Goal: Navigation & Orientation: Find specific page/section

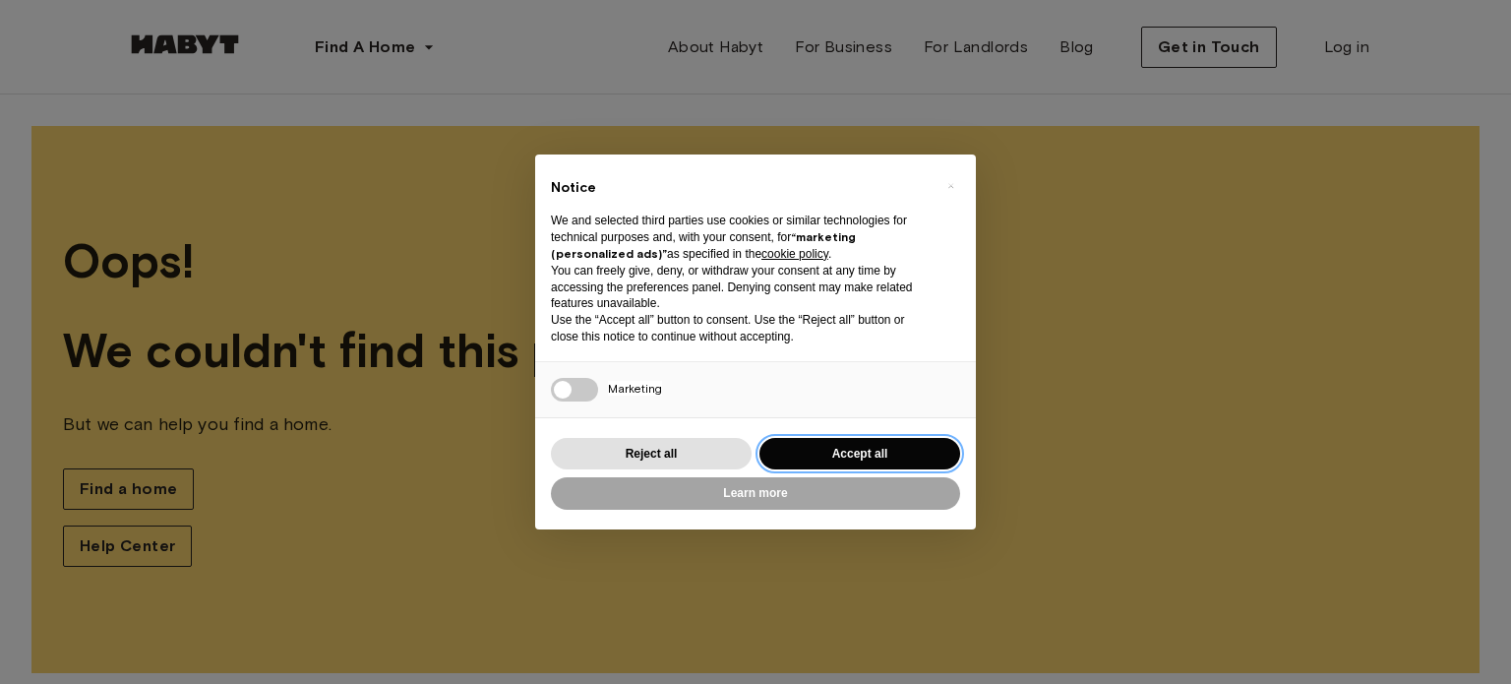
click at [885, 444] on button "Accept all" at bounding box center [860, 454] width 201 height 32
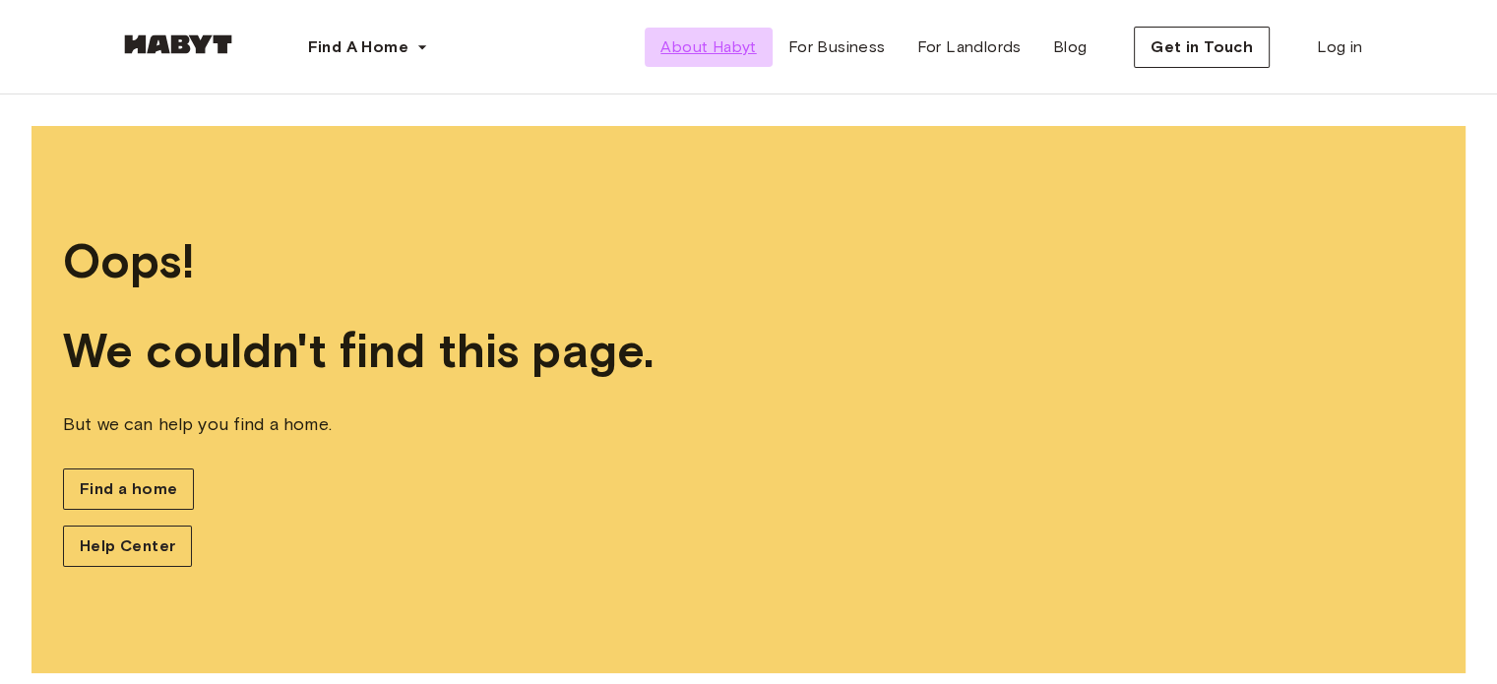
click at [693, 49] on span "About Habyt" at bounding box center [707, 47] width 95 height 24
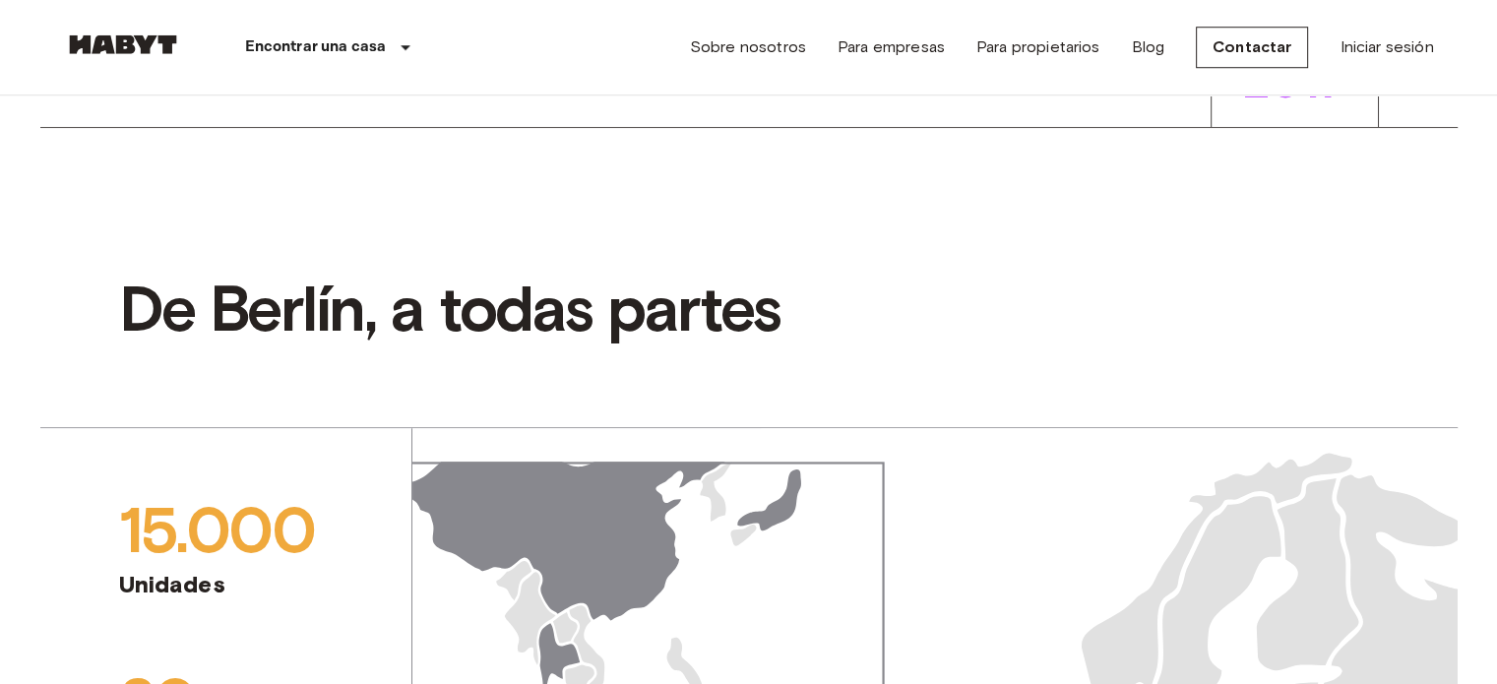
scroll to position [1181, 0]
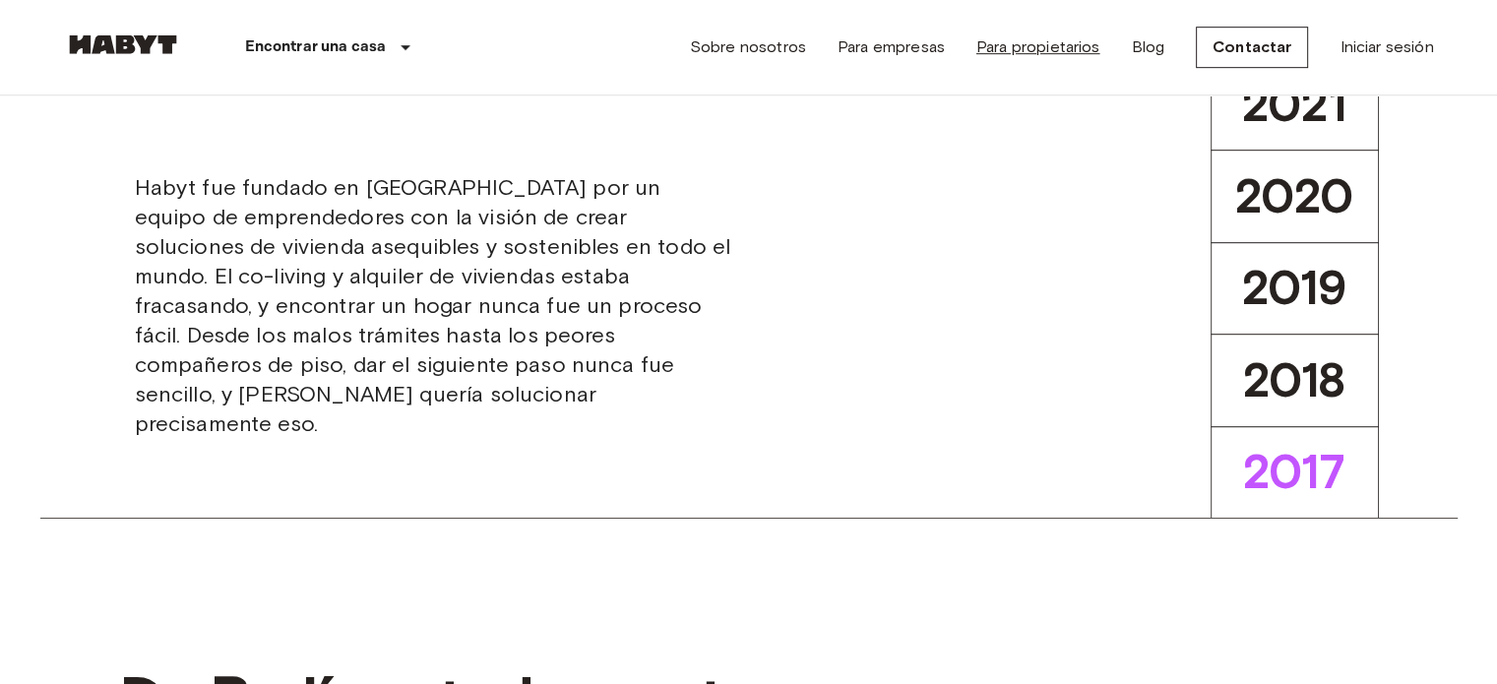
click at [1033, 44] on link "Para propietarios" at bounding box center [1038, 47] width 124 height 24
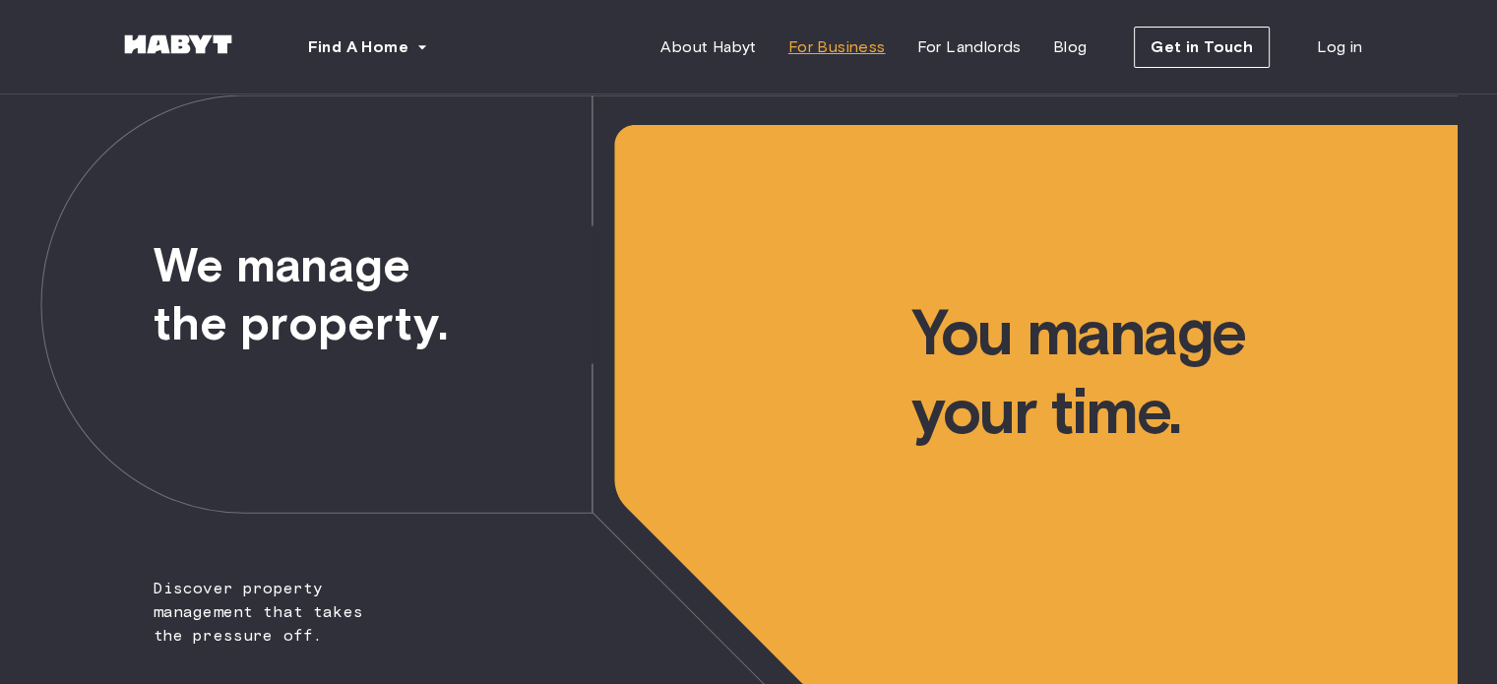
click at [869, 50] on span "For Business" at bounding box center [836, 47] width 97 height 24
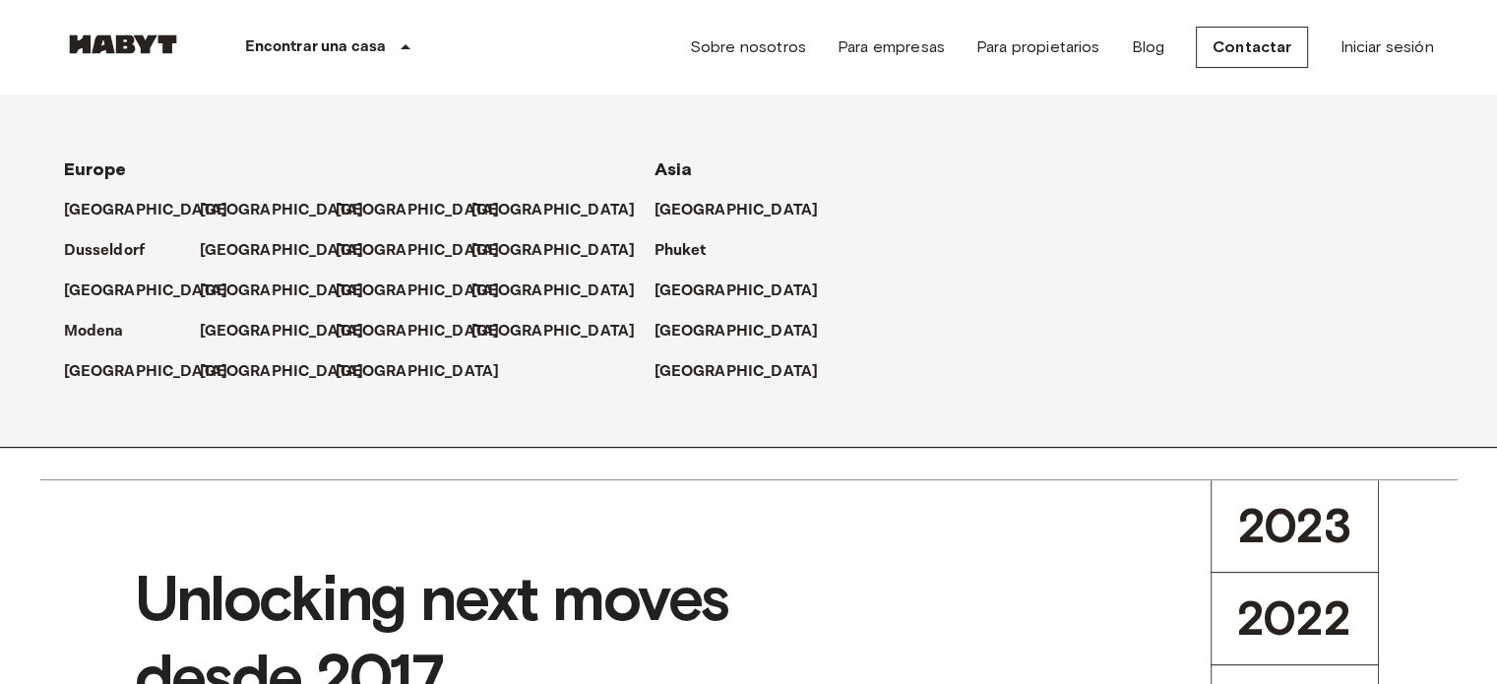
scroll to position [590, 0]
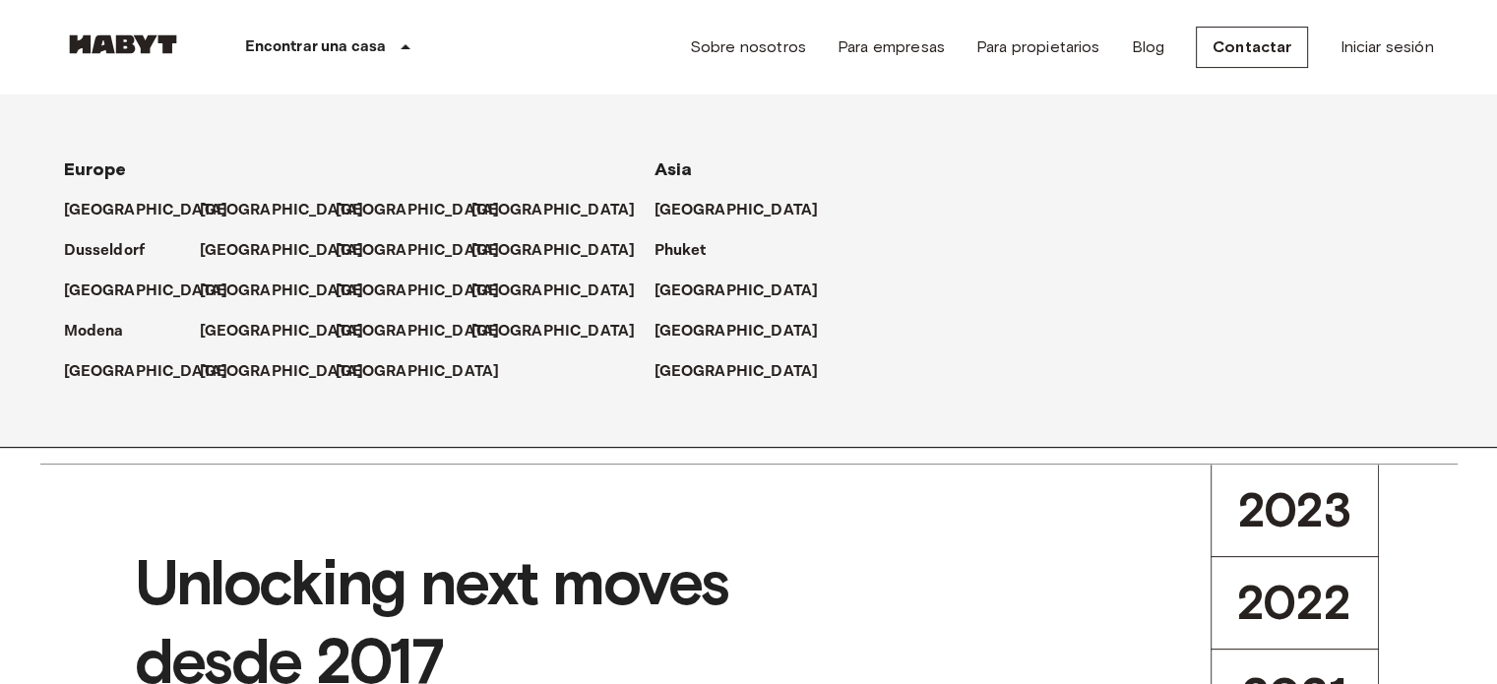
click at [1257, 215] on div "Europe Amsterdam Berlin Brussels Cologne Dusseldorf Frankfurt Graz Hamburg Leip…" at bounding box center [725, 270] width 1417 height 352
